Goal: Task Accomplishment & Management: Manage account settings

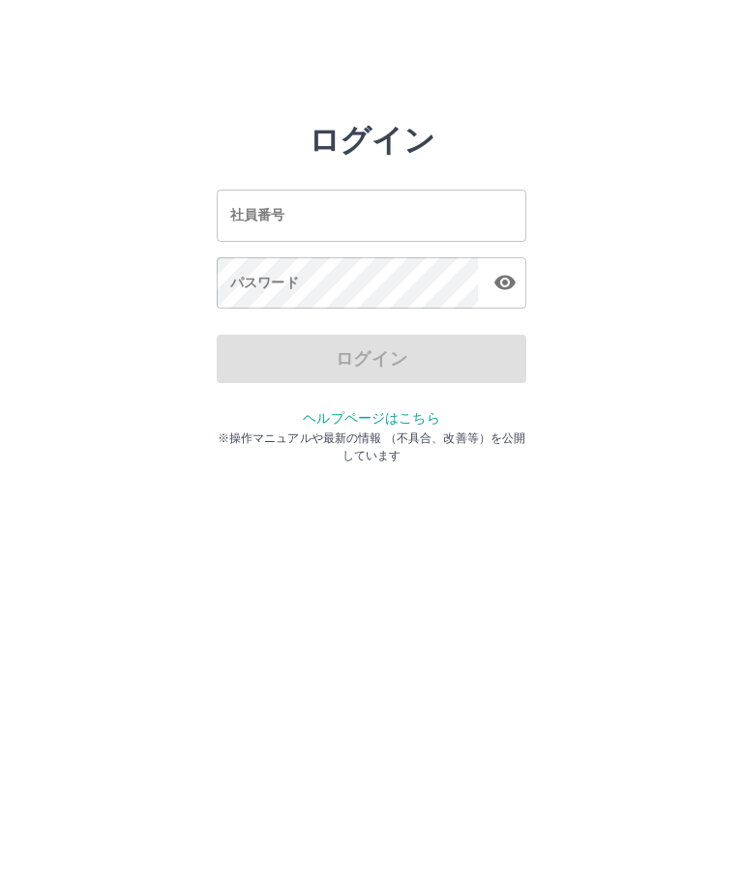
click at [399, 203] on input "社員番号" at bounding box center [372, 215] width 310 height 51
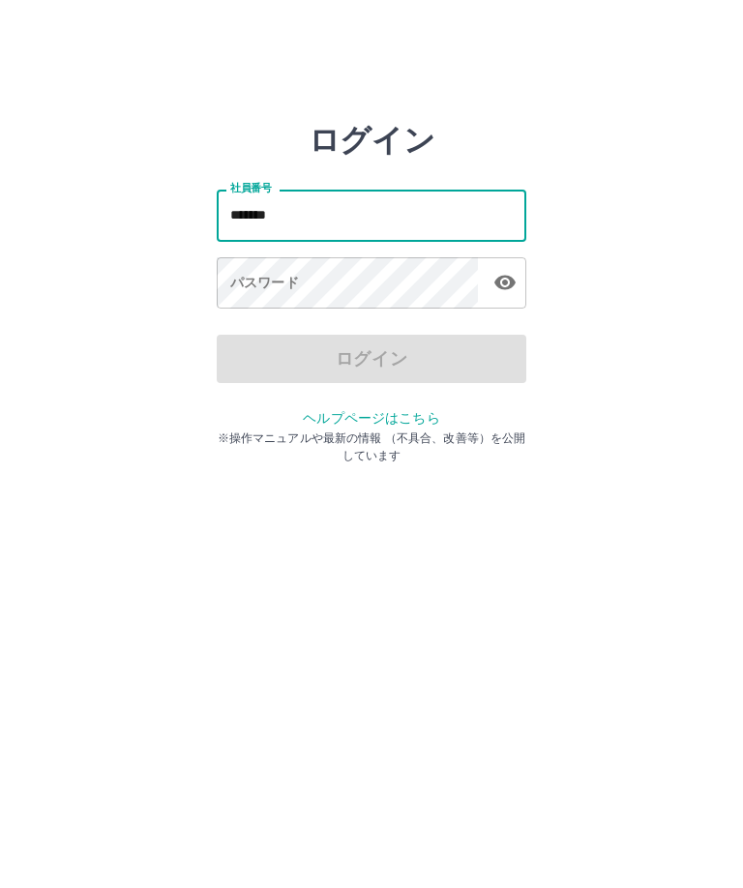
type input "*******"
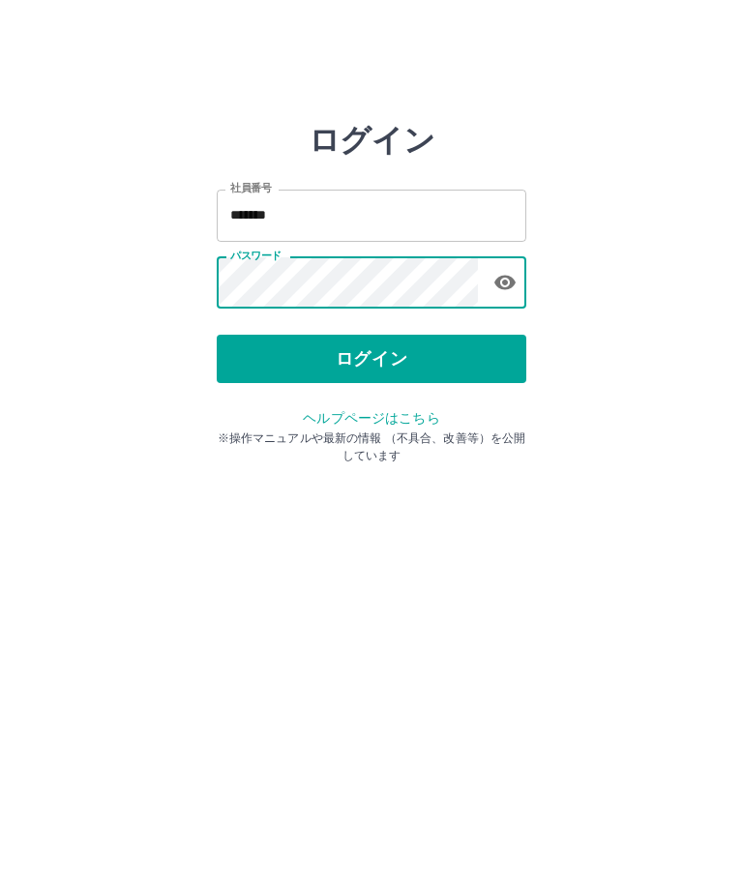
click at [373, 354] on button "ログイン" at bounding box center [372, 359] width 310 height 48
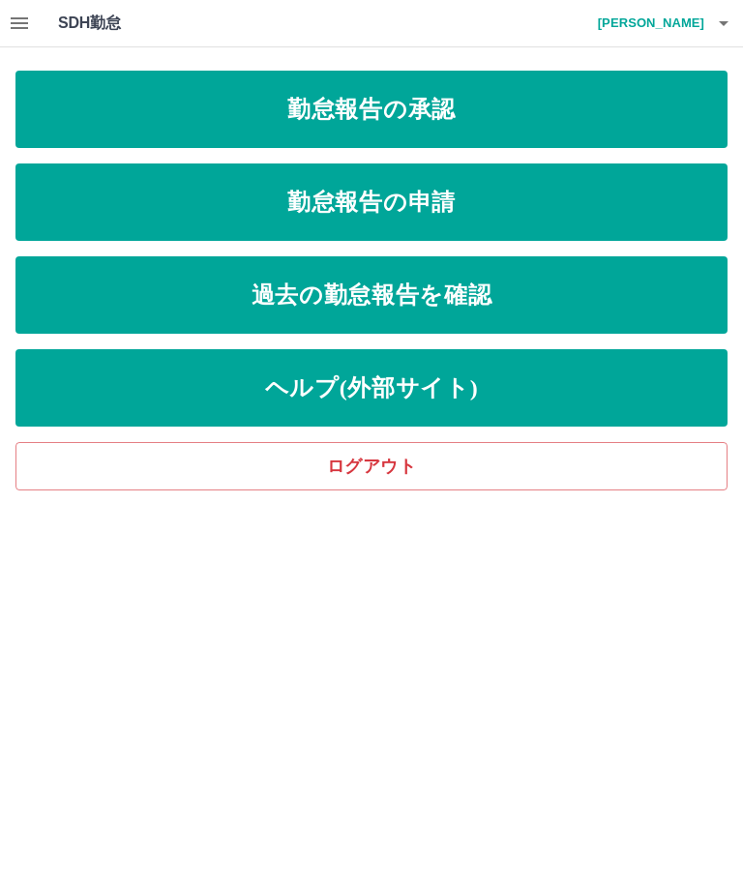
click at [371, 108] on link "勤怠報告の承認" at bounding box center [371, 109] width 712 height 77
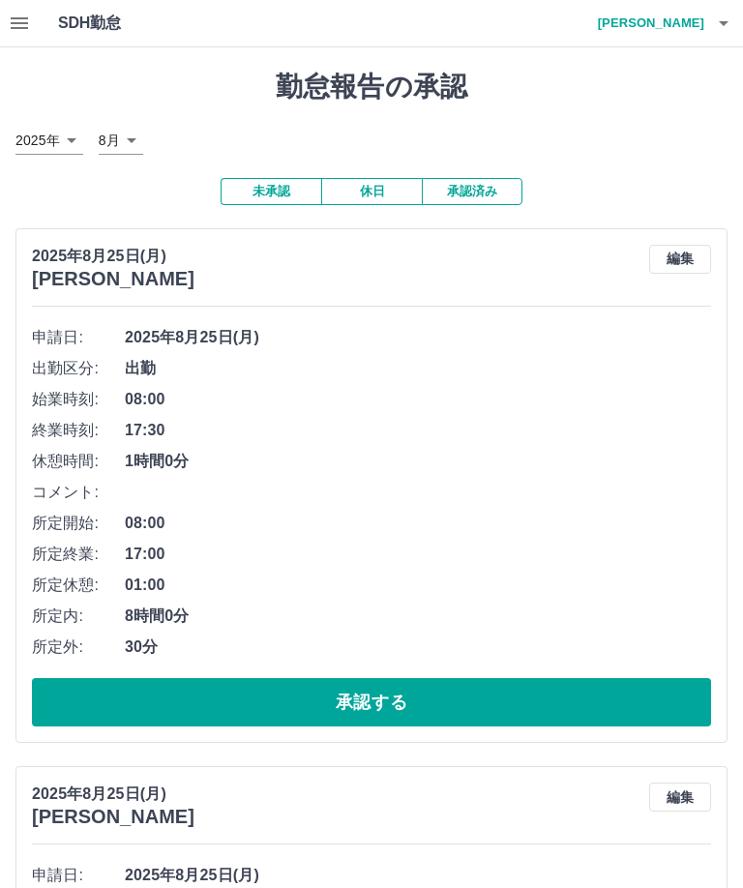
click at [383, 697] on button "承認する" at bounding box center [371, 702] width 679 height 48
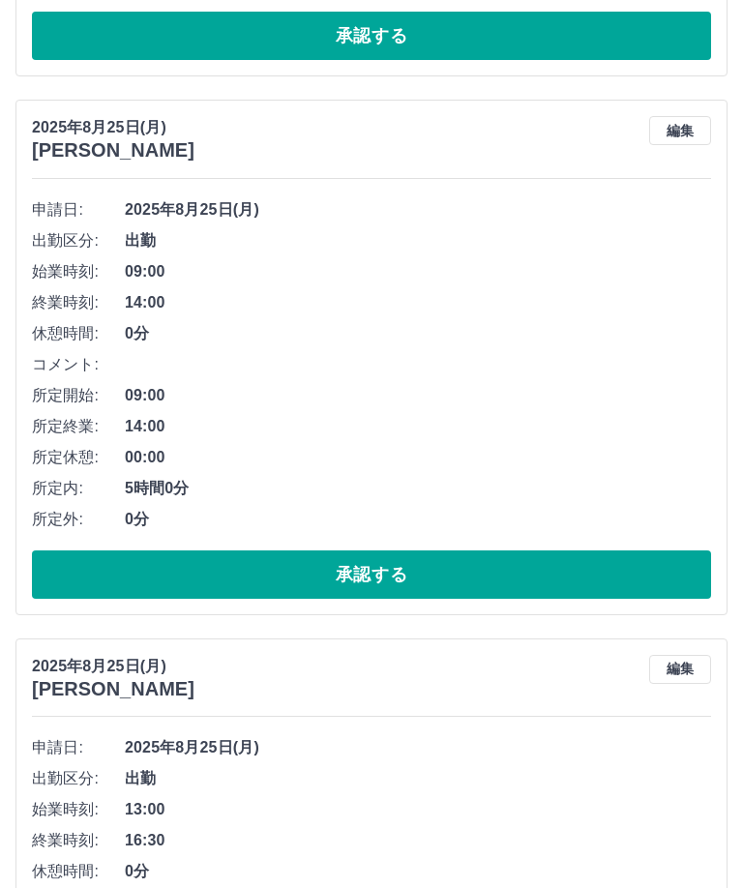
scroll to position [1205, 0]
click at [389, 557] on button "承認する" at bounding box center [371, 575] width 679 height 48
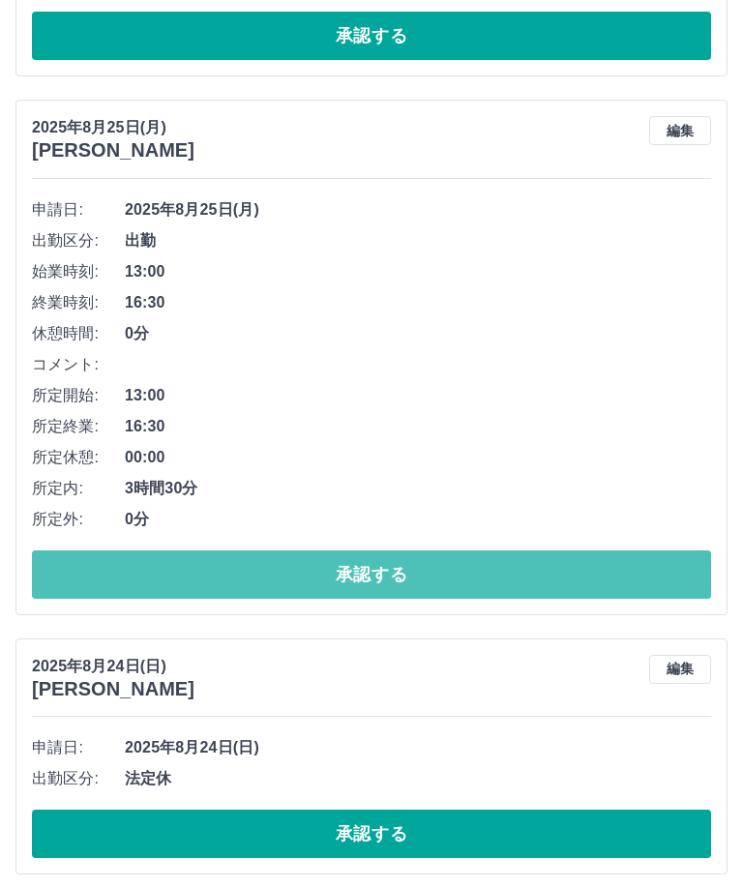
click at [384, 571] on button "承認する" at bounding box center [371, 575] width 679 height 48
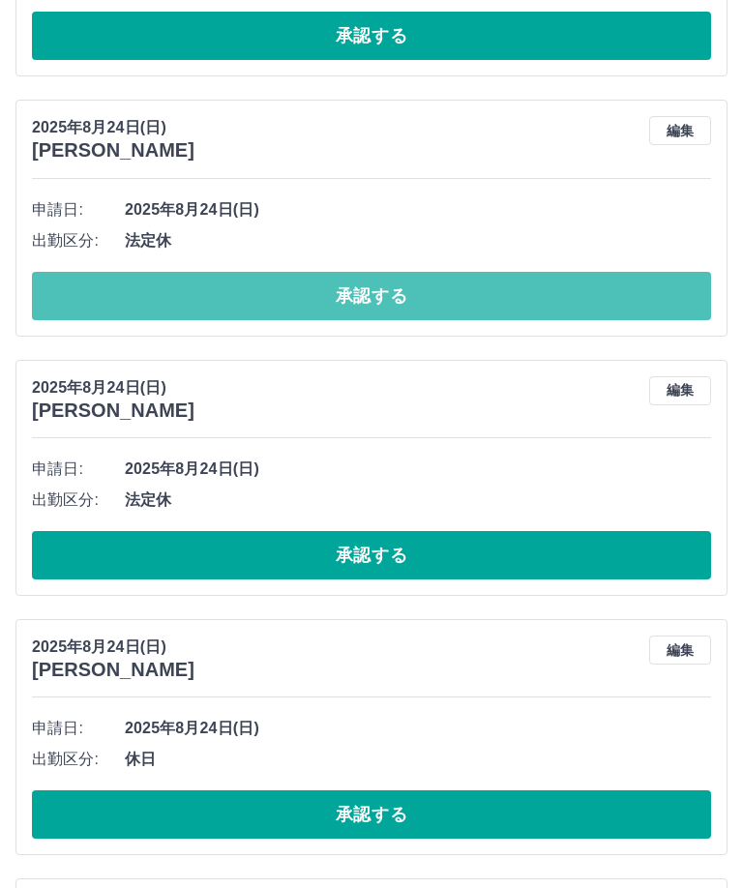
click at [377, 285] on button "承認する" at bounding box center [371, 296] width 679 height 48
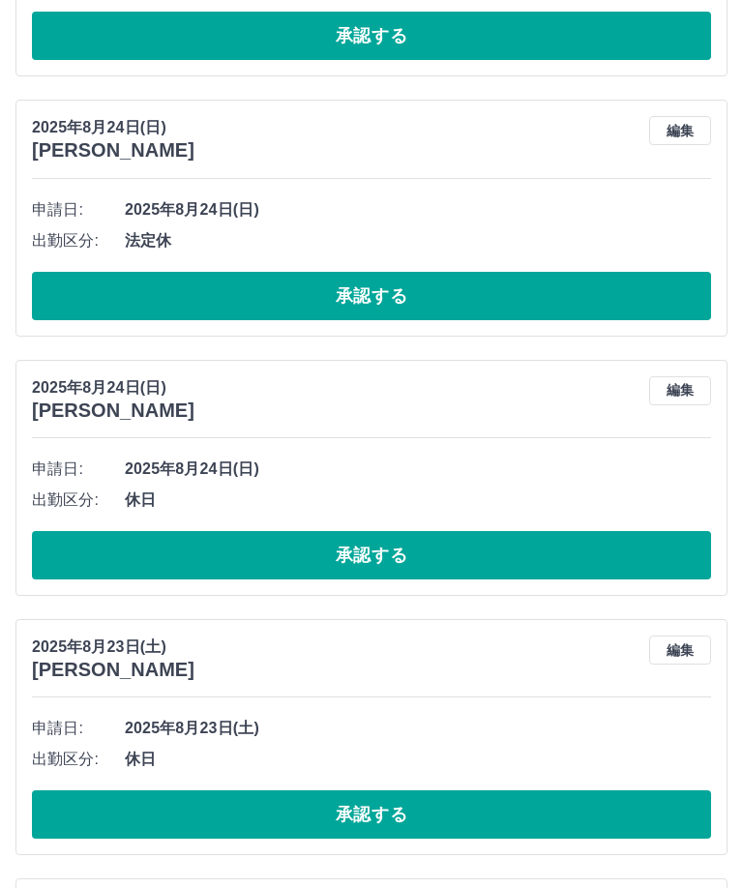
click at [375, 285] on button "承認する" at bounding box center [371, 296] width 679 height 48
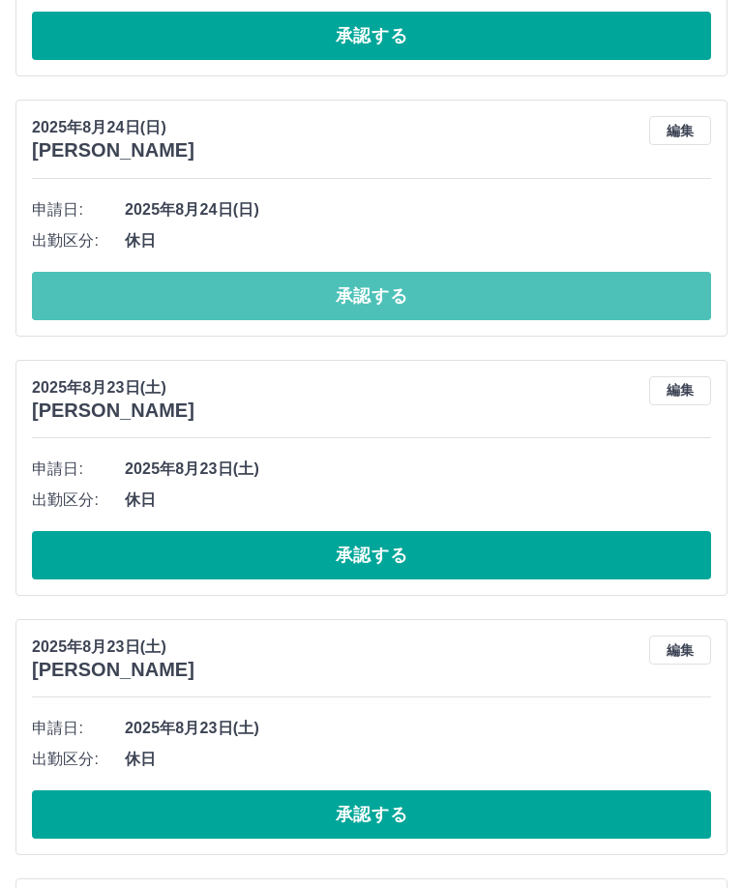
click at [385, 286] on button "承認する" at bounding box center [371, 296] width 679 height 48
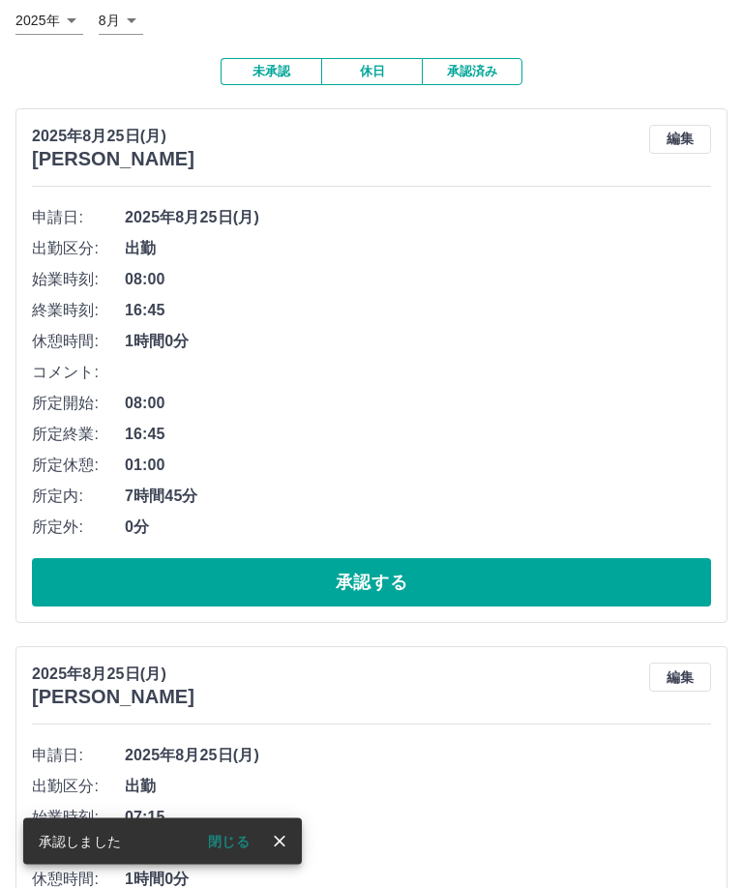
scroll to position [0, 0]
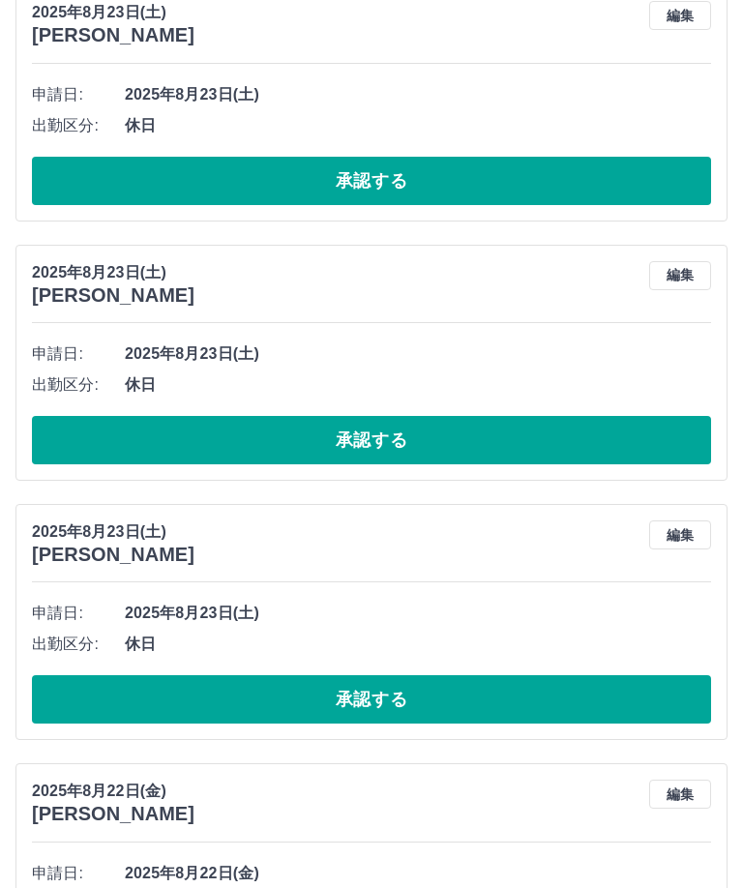
click at [375, 436] on button "承認する" at bounding box center [371, 441] width 679 height 48
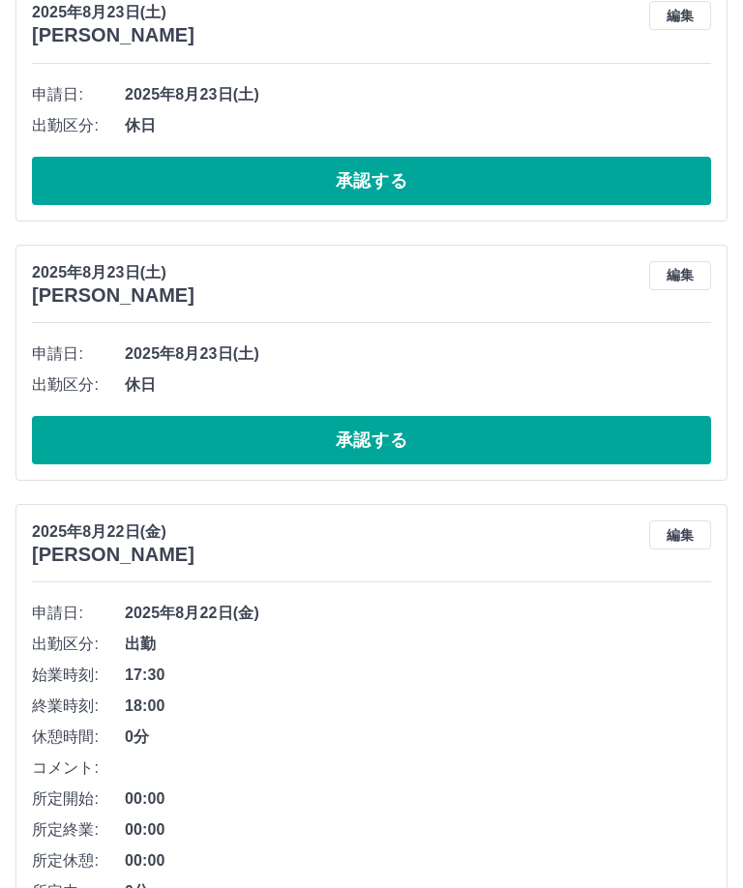
click at [383, 434] on button "承認する" at bounding box center [371, 440] width 679 height 48
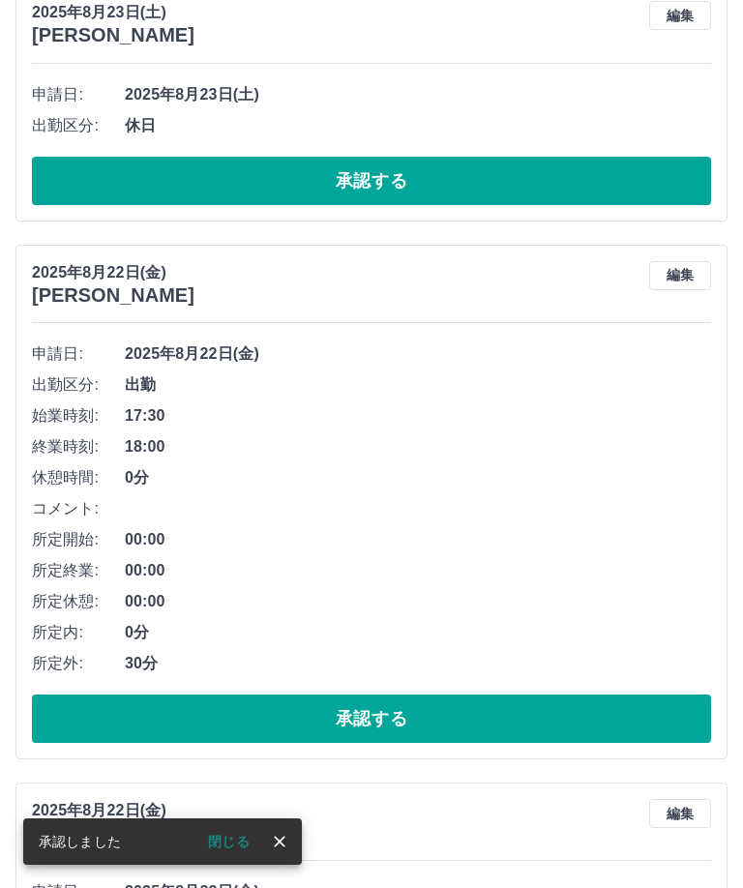
click at [366, 725] on button "承認する" at bounding box center [371, 719] width 679 height 48
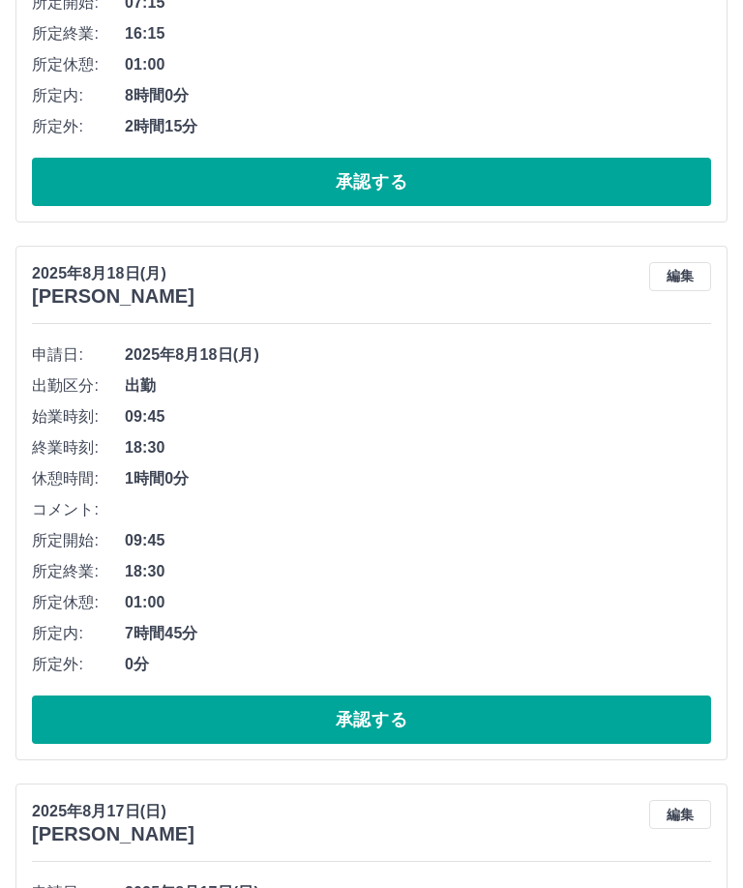
scroll to position [4636, 0]
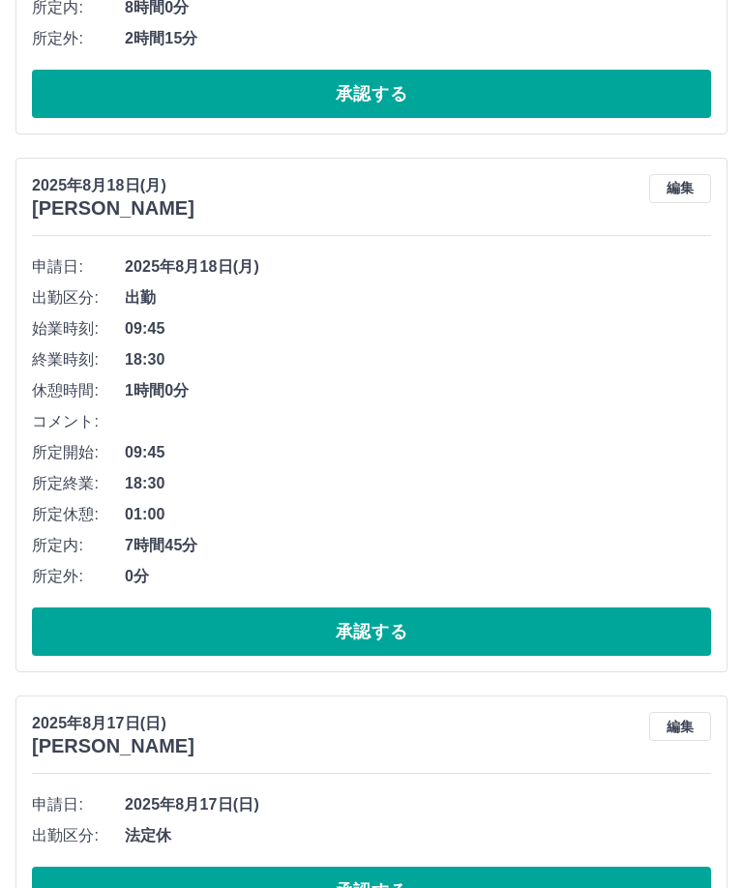
click at [376, 887] on button "承認する" at bounding box center [371, 892] width 679 height 48
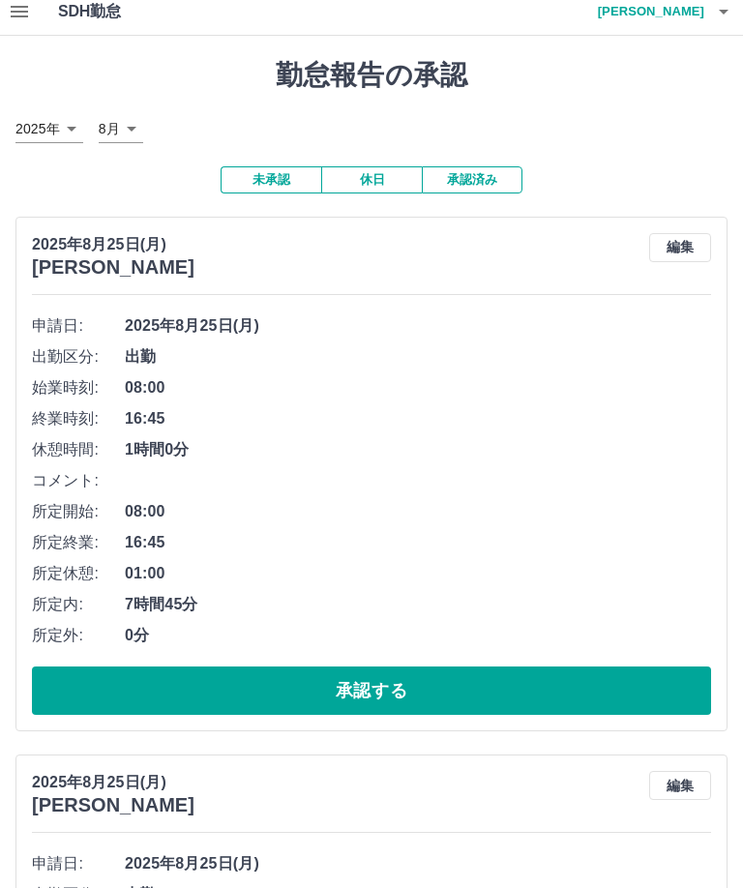
scroll to position [0, 0]
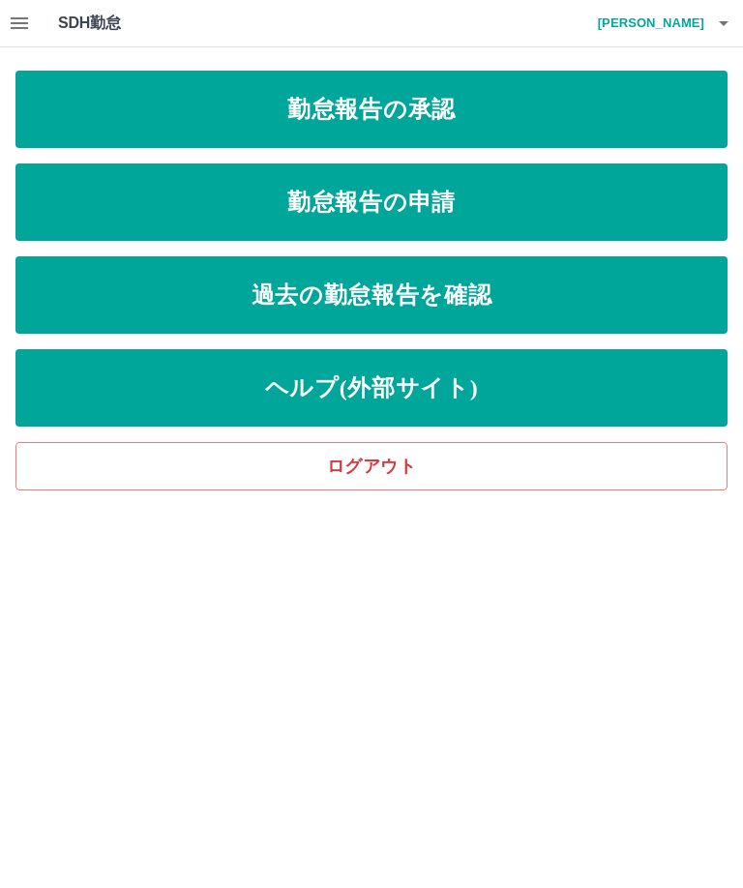
click at [392, 464] on link "ログアウト" at bounding box center [371, 466] width 712 height 48
